Goal: Task Accomplishment & Management: Manage account settings

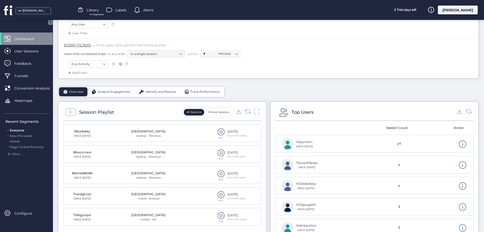
scroll to position [54, 0]
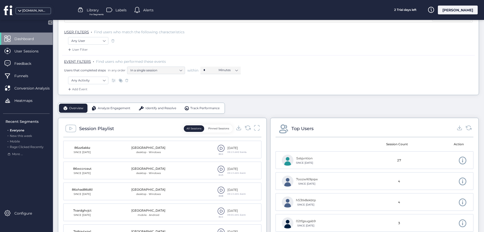
click at [222, 148] on span at bounding box center [221, 148] width 8 height 8
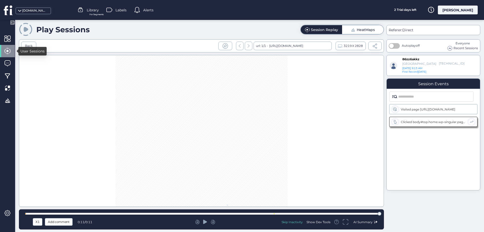
click at [7, 52] on span at bounding box center [7, 51] width 6 height 6
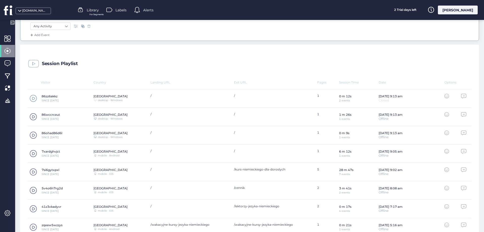
scroll to position [109, 0]
click at [35, 171] on span at bounding box center [33, 172] width 8 height 8
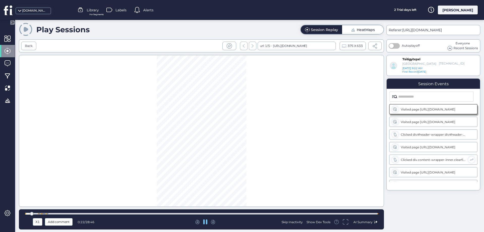
click at [39, 213] on div at bounding box center [201, 214] width 352 height 4
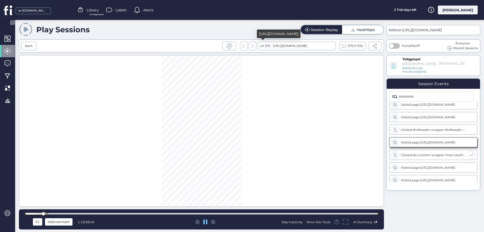
scroll to position [5, 0]
click at [8, 212] on span at bounding box center [7, 213] width 6 height 6
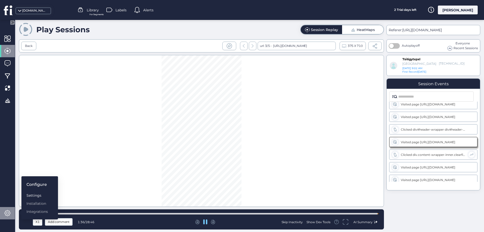
click at [34, 195] on div "Settings" at bounding box center [36, 196] width 21 height 6
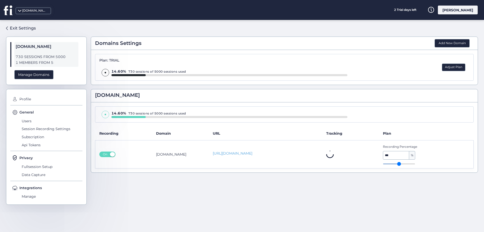
click at [456, 67] on button "Adjust Plan" at bounding box center [453, 68] width 23 height 8
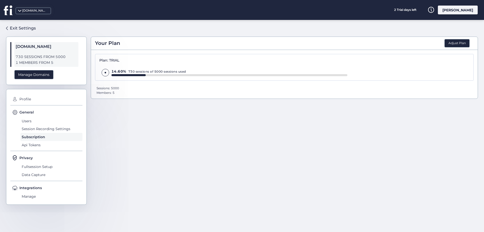
click at [127, 72] on div "14.60% 730 sessions of 5000 sessions used" at bounding box center [229, 71] width 236 height 5
click at [42, 74] on div "Manage Domains" at bounding box center [33, 74] width 39 height 9
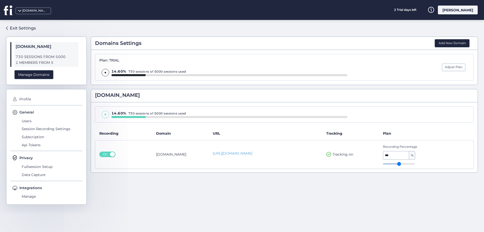
click at [432, 67] on div "Plan: TRIAL 14.60% 730 sessions of 5000 sessions used Adjust Plan" at bounding box center [284, 67] width 379 height 27
click at [456, 65] on button "Adjust Plan" at bounding box center [453, 68] width 23 height 8
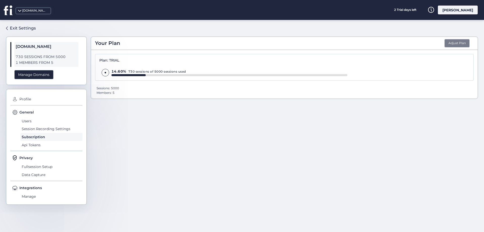
click at [460, 41] on button "Adjust Plan" at bounding box center [456, 43] width 25 height 9
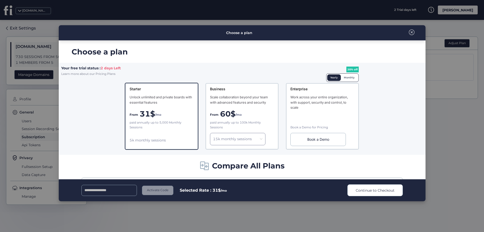
click at [97, 74] on span "Learn more about our Pricing Plans" at bounding box center [88, 74] width 54 height 4
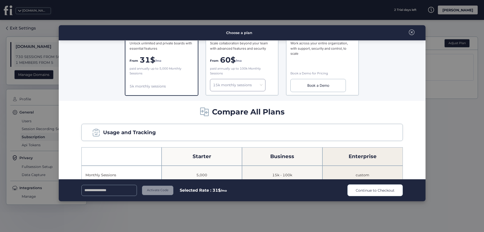
scroll to position [54, 0]
click at [116, 189] on input at bounding box center [108, 190] width 55 height 11
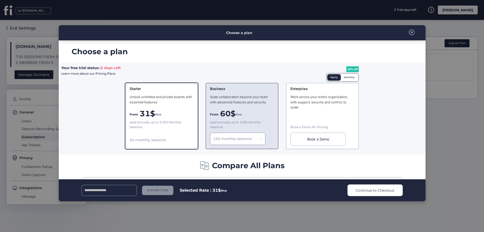
scroll to position [0, 0]
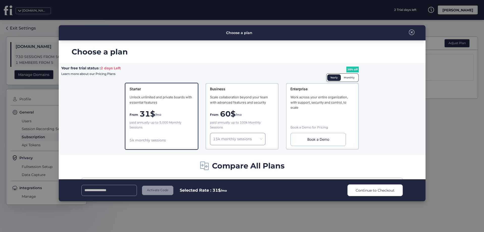
click at [353, 76] on div "Monthly" at bounding box center [349, 77] width 17 height 7
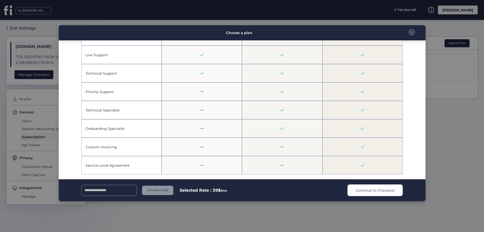
scroll to position [1522, 0]
click at [410, 32] on span at bounding box center [412, 32] width 6 height 6
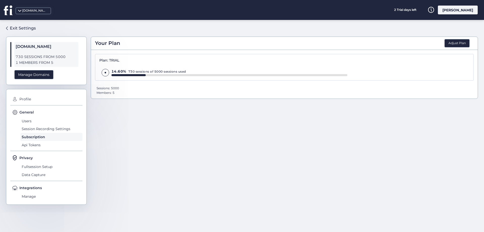
click at [5, 32] on div "Exit Settings [DOMAIN_NAME] 730 SESSIONS FROM 5000 1 MEMBERS FROM 5 Manage Doma…" at bounding box center [242, 126] width 484 height 212
click at [9, 26] on link "Exit Settings" at bounding box center [21, 28] width 30 height 9
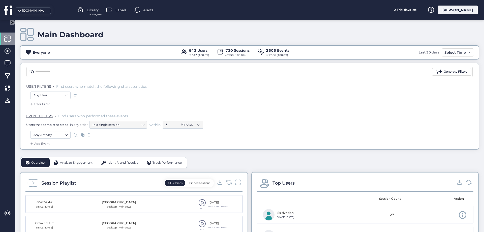
click at [332, 55] on div "Everyone 643 Users of 643 (100.0%) 730 Sessions of 730 (100.0%) 2606 Events of …" at bounding box center [249, 53] width 458 height 10
click at [7, 50] on span at bounding box center [7, 51] width 6 height 6
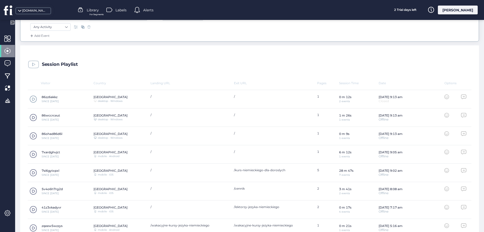
scroll to position [109, 0]
click at [36, 173] on span at bounding box center [33, 172] width 8 height 8
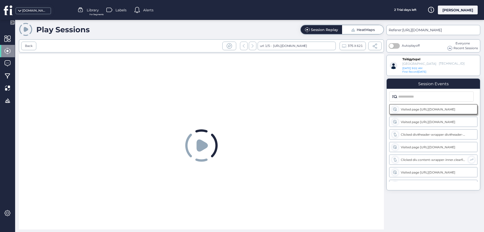
click at [454, 47] on span "Recent Sessions" at bounding box center [466, 48] width 24 height 5
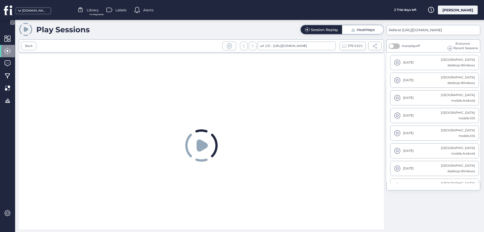
click at [454, 47] on span "Recent Sessions" at bounding box center [466, 48] width 24 height 5
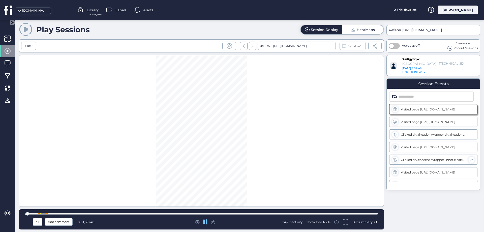
click at [375, 46] on span at bounding box center [374, 45] width 5 height 5
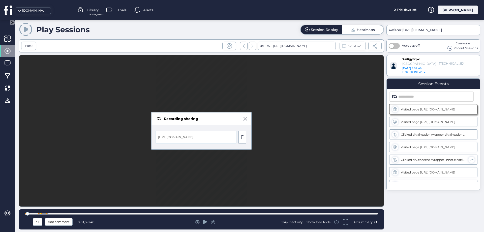
click at [246, 120] on span at bounding box center [246, 119] width 4 height 4
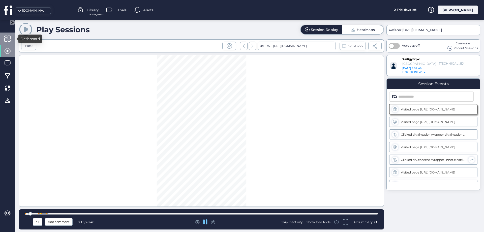
click at [7, 38] on span at bounding box center [7, 39] width 6 height 6
